Goal: Task Accomplishment & Management: Use online tool/utility

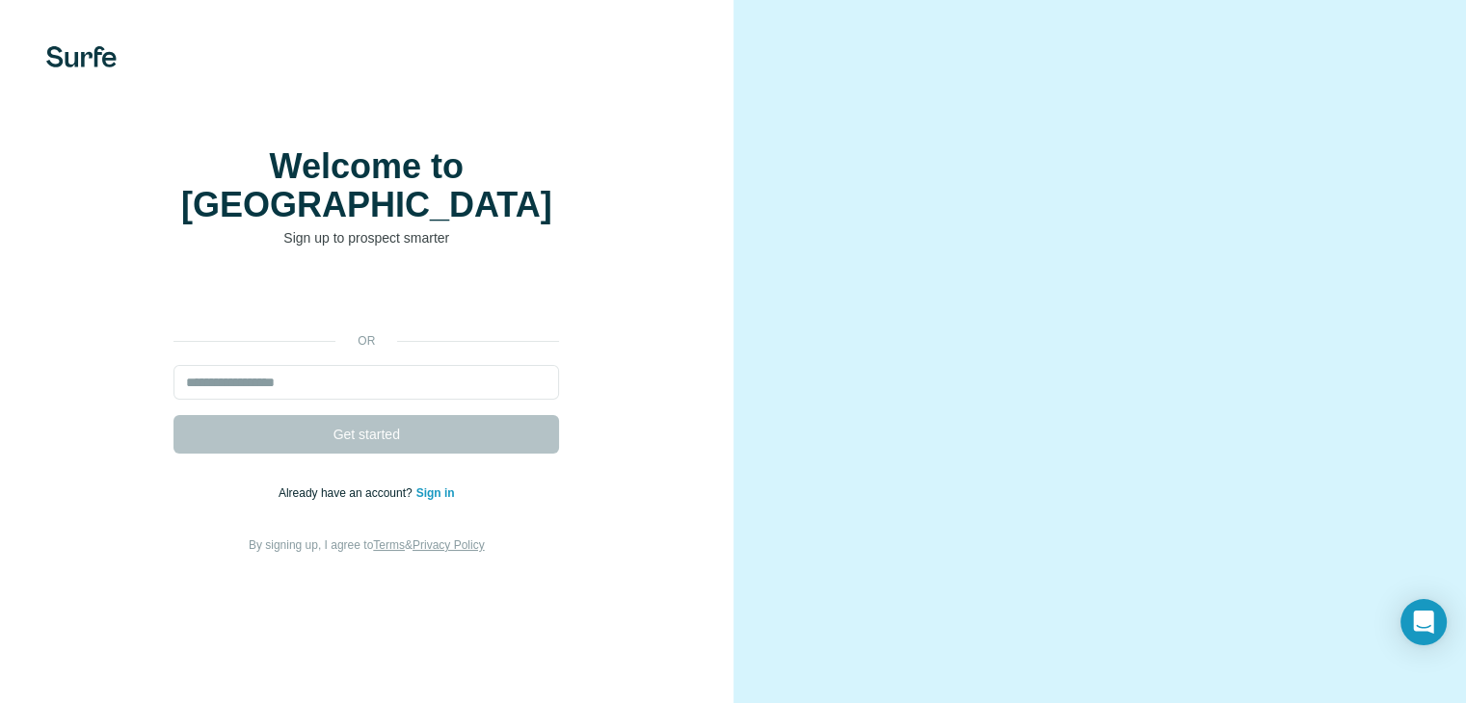
click at [436, 500] on link "Sign in" at bounding box center [435, 493] width 39 height 13
click at [280, 400] on input "email" at bounding box center [365, 382] width 385 height 35
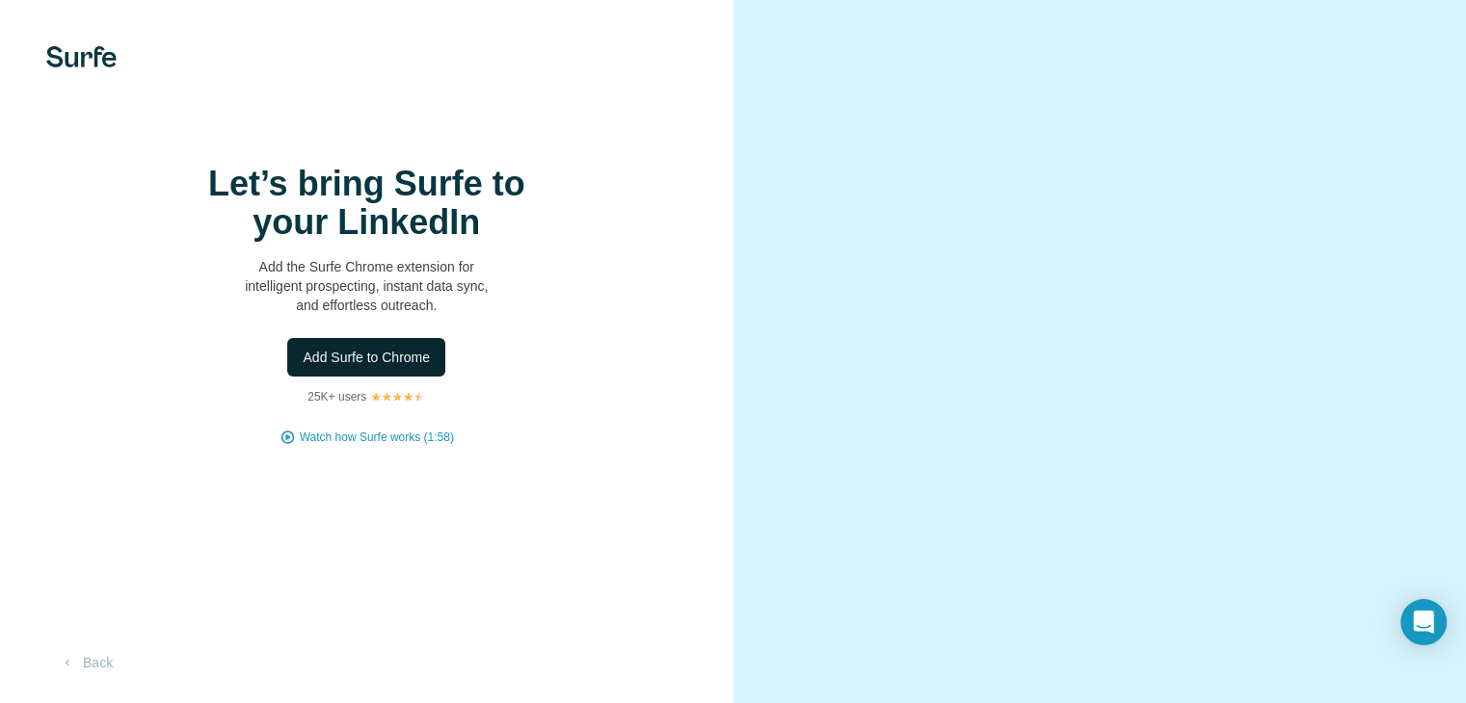
click at [382, 367] on span "Add Surfe to Chrome" at bounding box center [366, 357] width 127 height 19
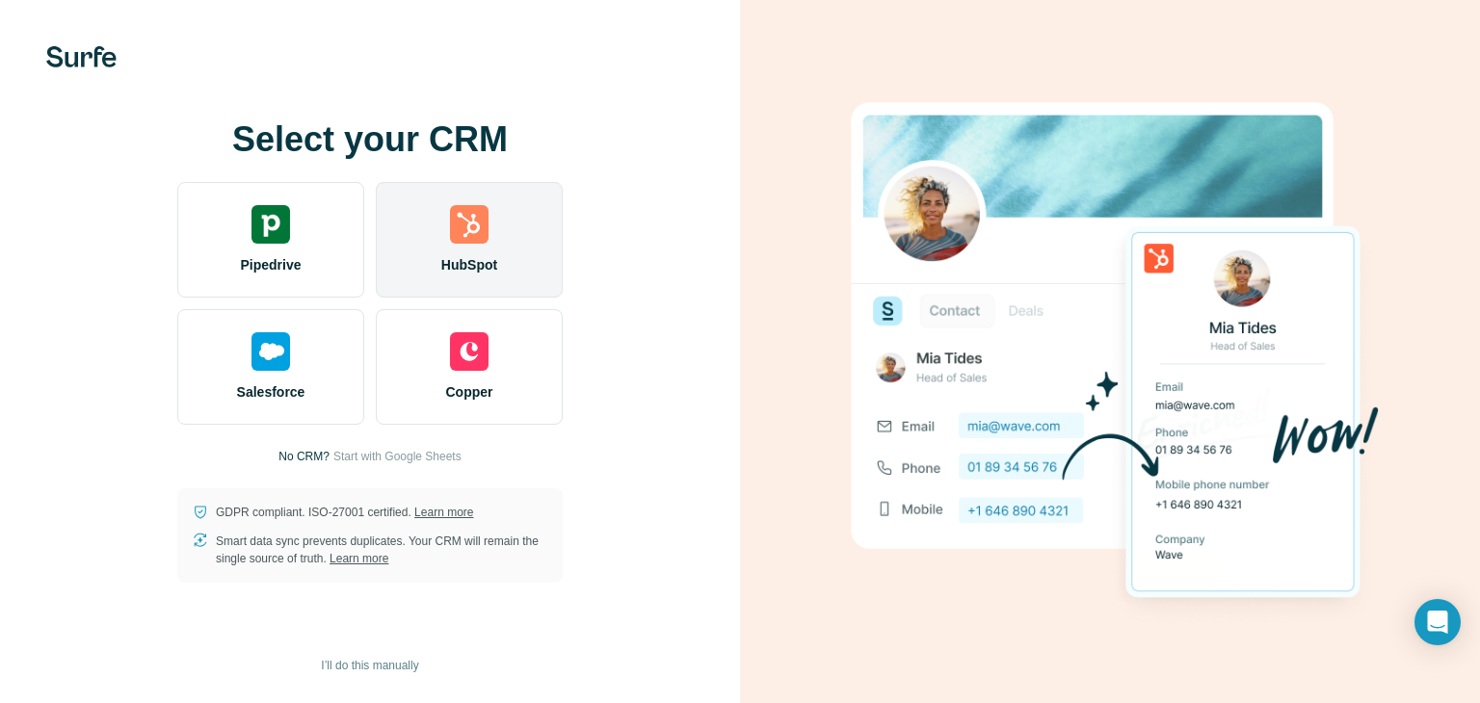
click at [470, 237] on img at bounding box center [469, 224] width 39 height 39
